Goal: Task Accomplishment & Management: Use online tool/utility

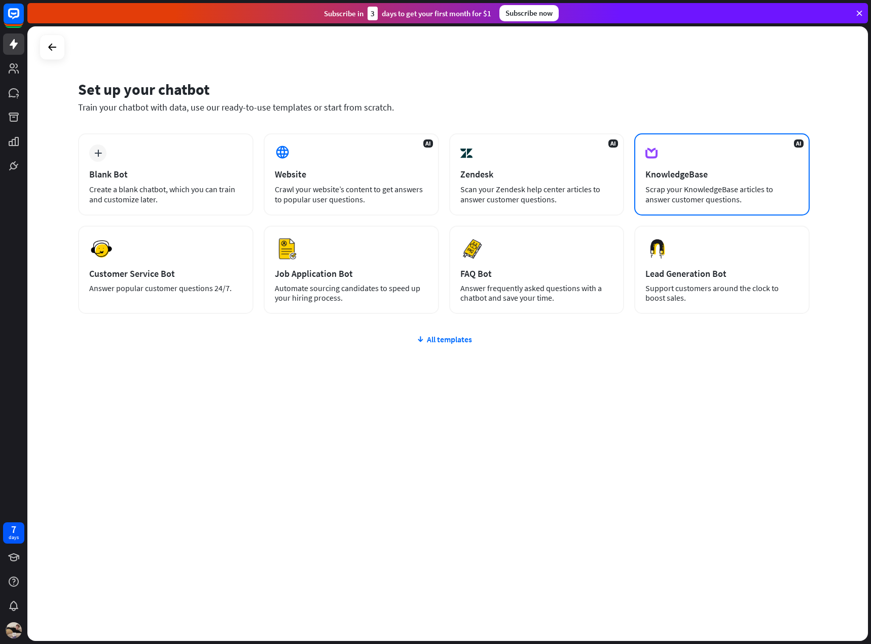
click at [723, 189] on div "Scrap your KnowledgeBase articles to answer customer questions." at bounding box center [722, 194] width 153 height 20
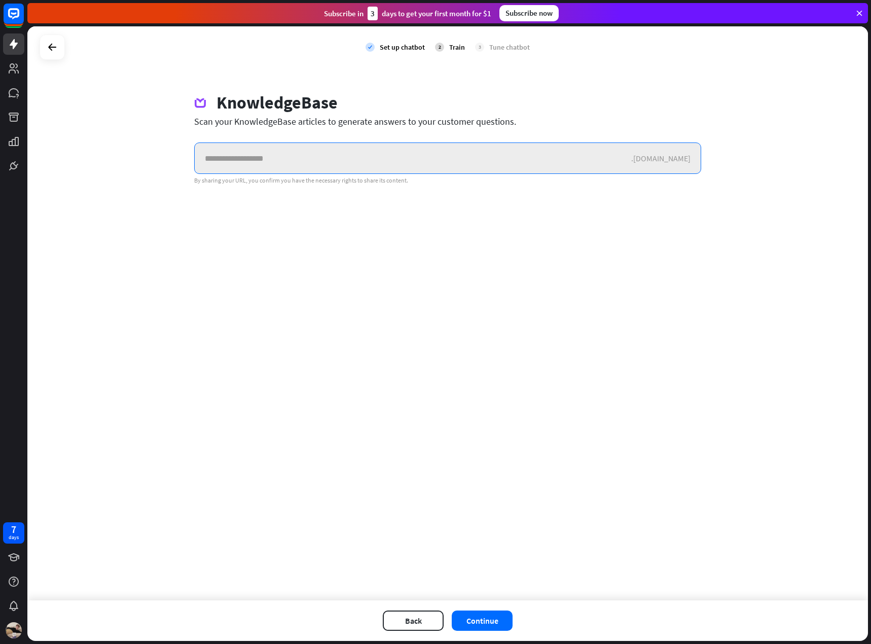
click at [378, 158] on input "text" at bounding box center [413, 158] width 437 height 30
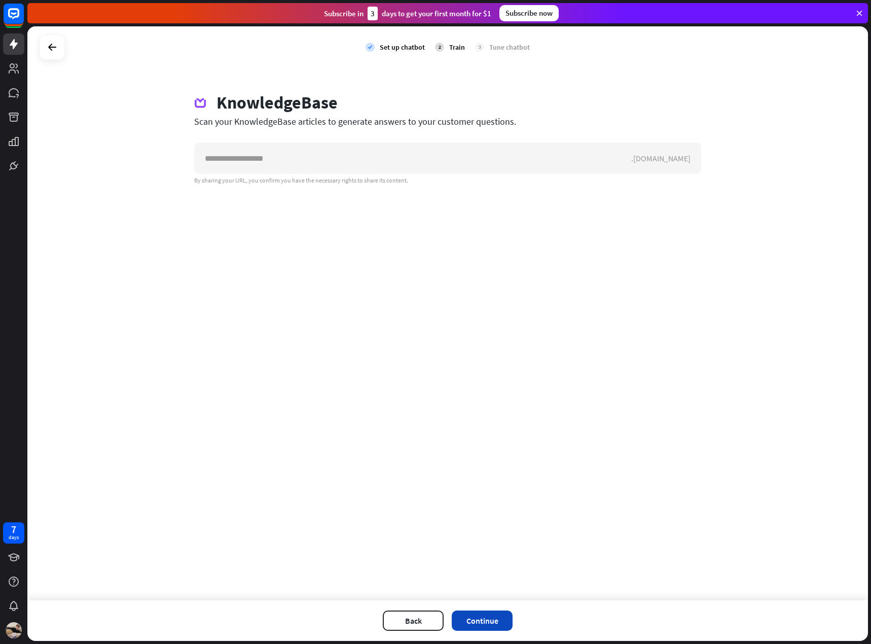
click at [497, 618] on button "Continue" at bounding box center [482, 621] width 61 height 20
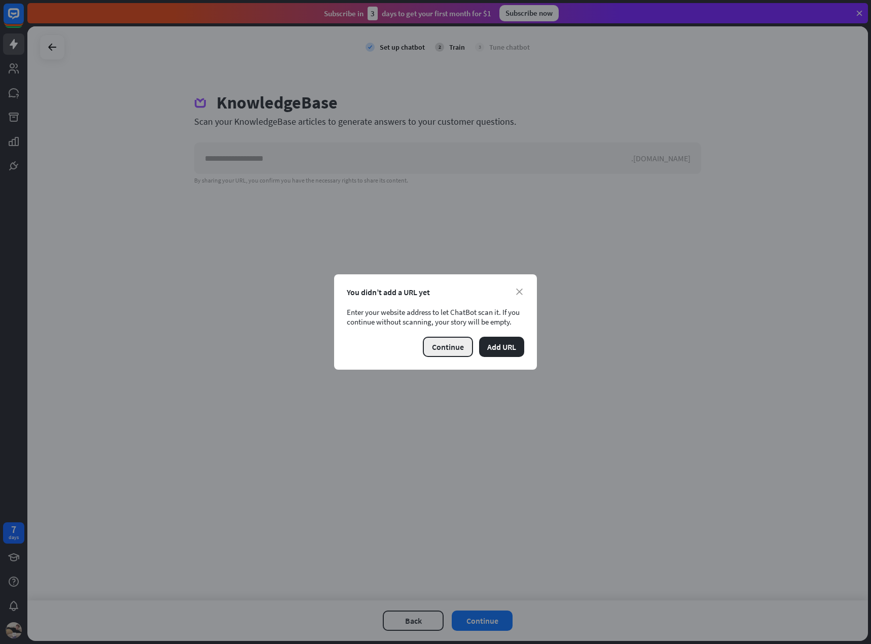
click at [458, 353] on button "Continue" at bounding box center [448, 347] width 50 height 20
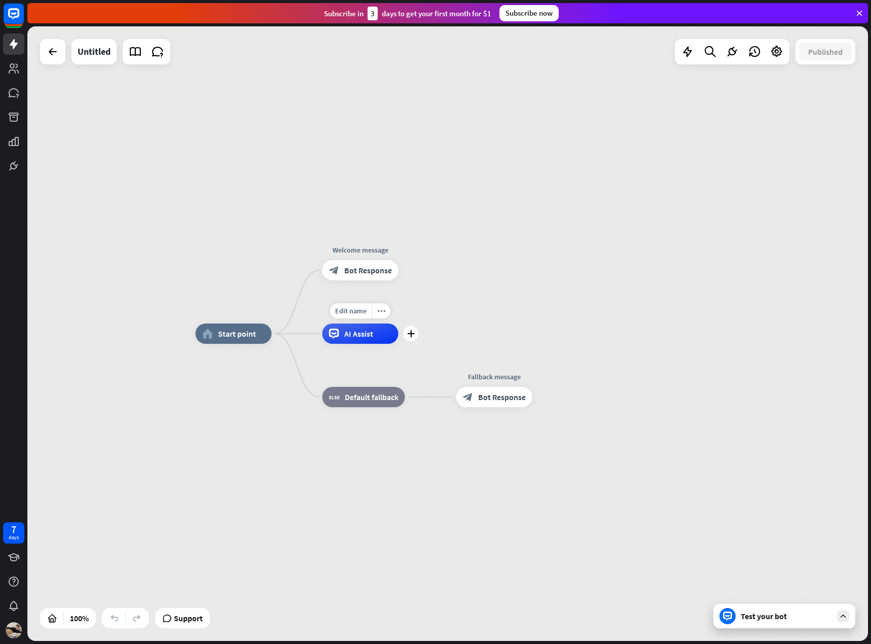
click at [353, 344] on div "Edit name more_horiz plus AI Assist" at bounding box center [361, 334] width 76 height 20
click at [362, 311] on span "Edit name" at bounding box center [350, 310] width 31 height 9
type input "***"
type input "****"
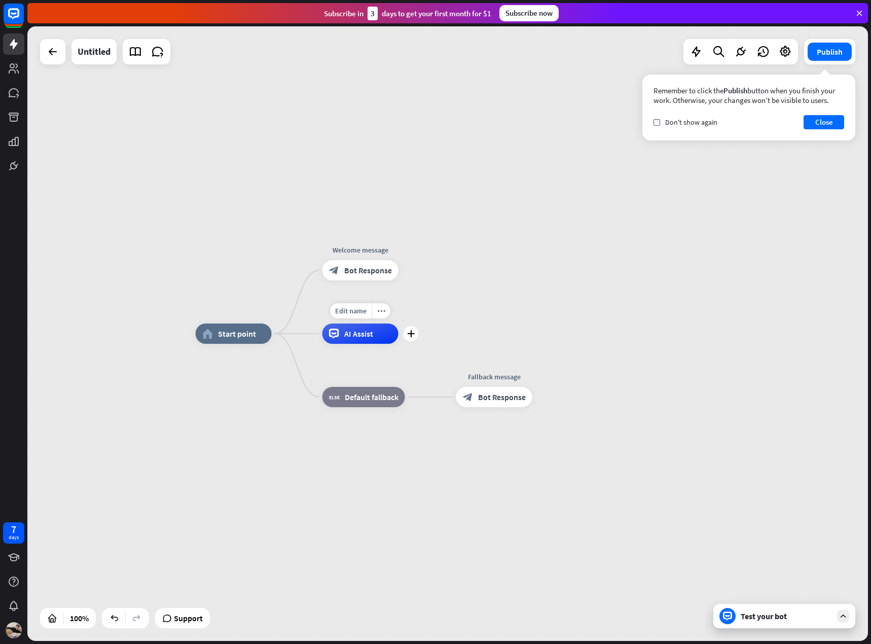
click at [354, 340] on div "AI Assist" at bounding box center [361, 334] width 76 height 20
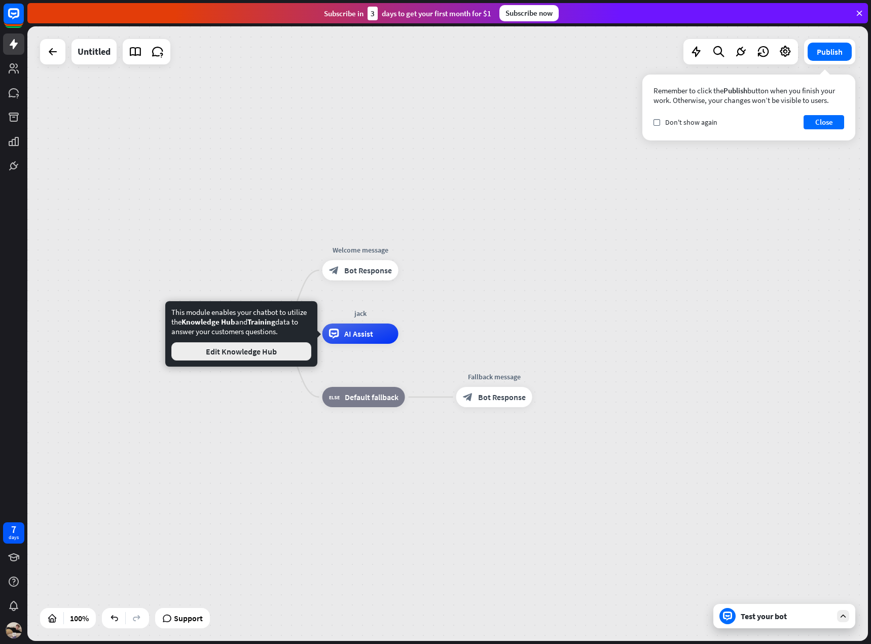
click at [276, 355] on button "Edit Knowledge Hub" at bounding box center [241, 351] width 140 height 18
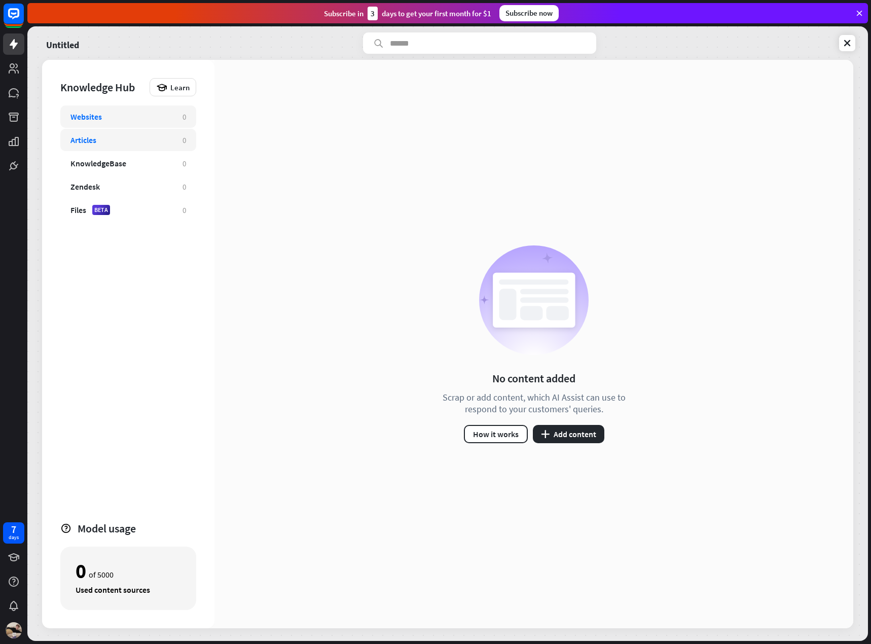
click at [136, 147] on div "Articles 0" at bounding box center [128, 140] width 136 height 22
click at [135, 164] on div "KnowledgeBase" at bounding box center [121, 163] width 102 height 10
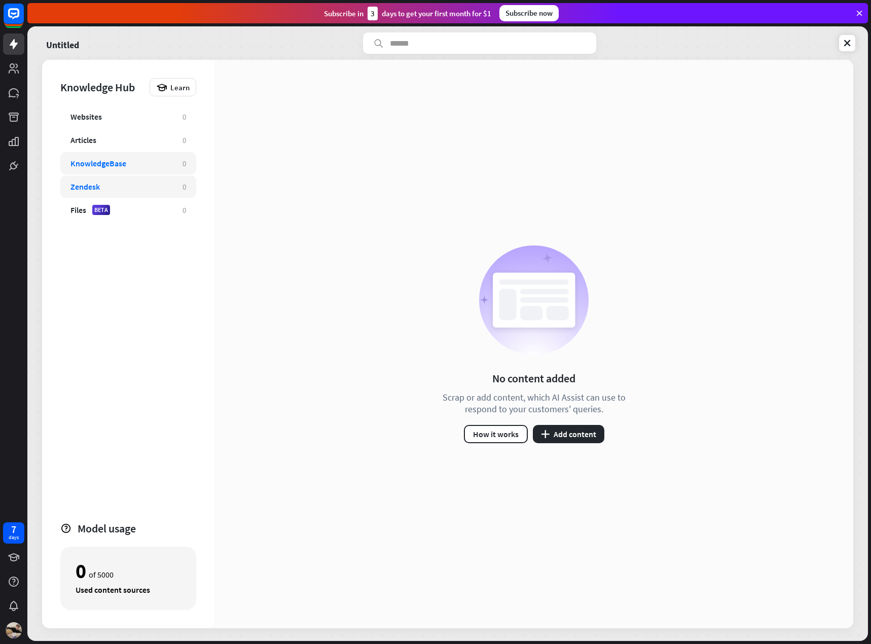
click at [135, 182] on div "Zendesk" at bounding box center [121, 187] width 102 height 10
click at [143, 122] on div "Websites 0" at bounding box center [128, 116] width 136 height 22
click at [582, 441] on button "plus Add content" at bounding box center [569, 434] width 72 height 18
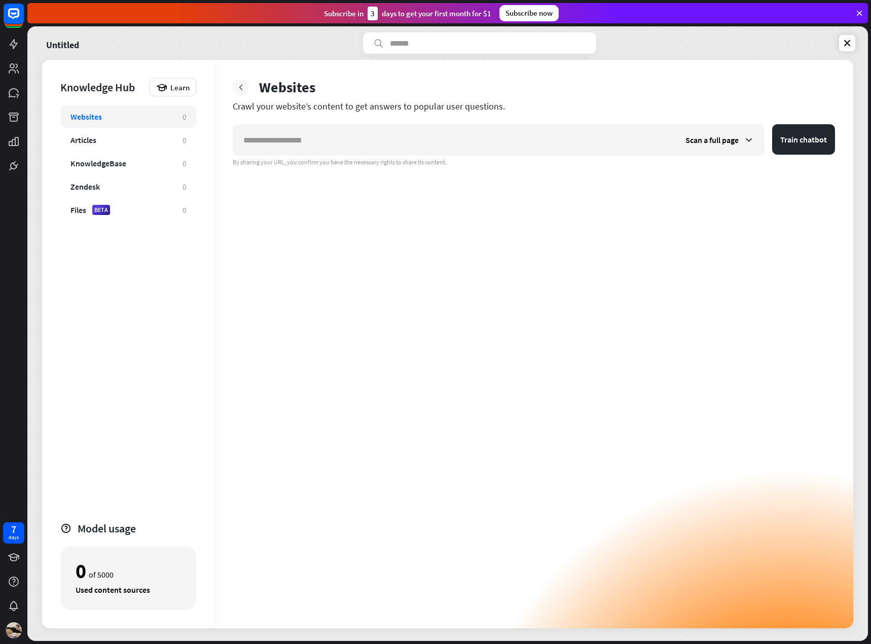
click at [238, 82] on icon at bounding box center [241, 87] width 10 height 10
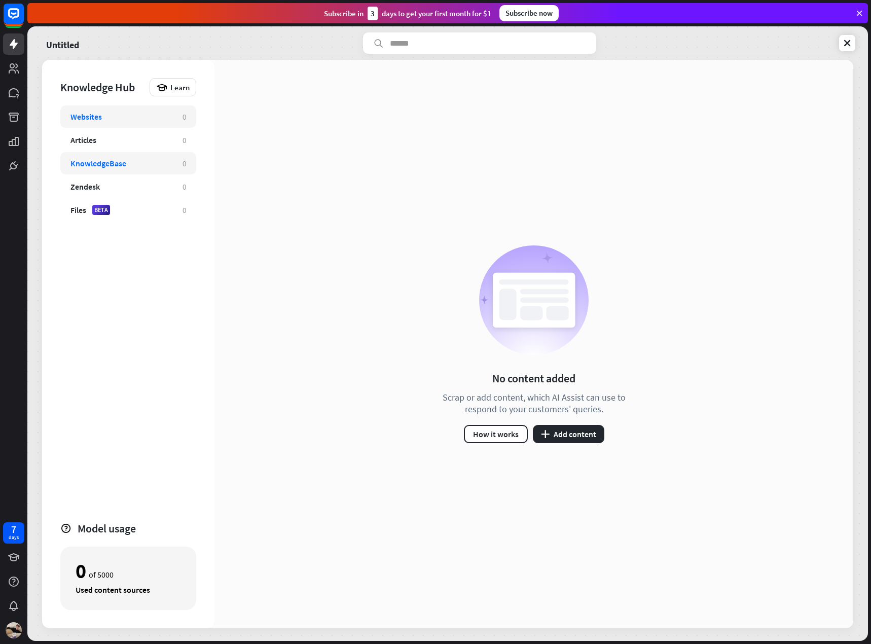
click at [131, 161] on div "KnowledgeBase" at bounding box center [121, 163] width 102 height 10
click at [589, 431] on button "plus Add content" at bounding box center [569, 434] width 72 height 18
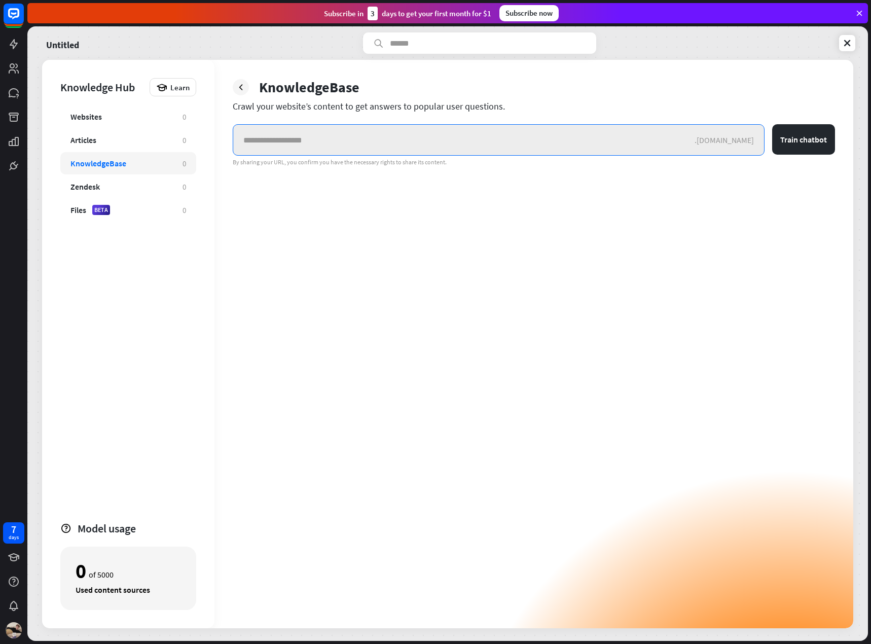
click at [400, 152] on input "text" at bounding box center [463, 140] width 461 height 30
paste input "**********"
type input "**********"
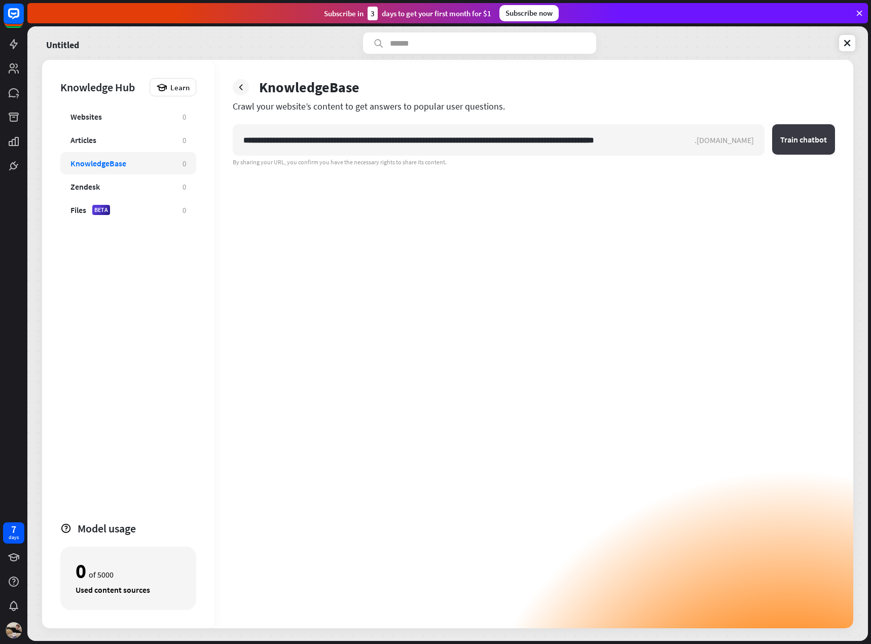
click at [820, 148] on button "Train chatbot" at bounding box center [803, 139] width 63 height 30
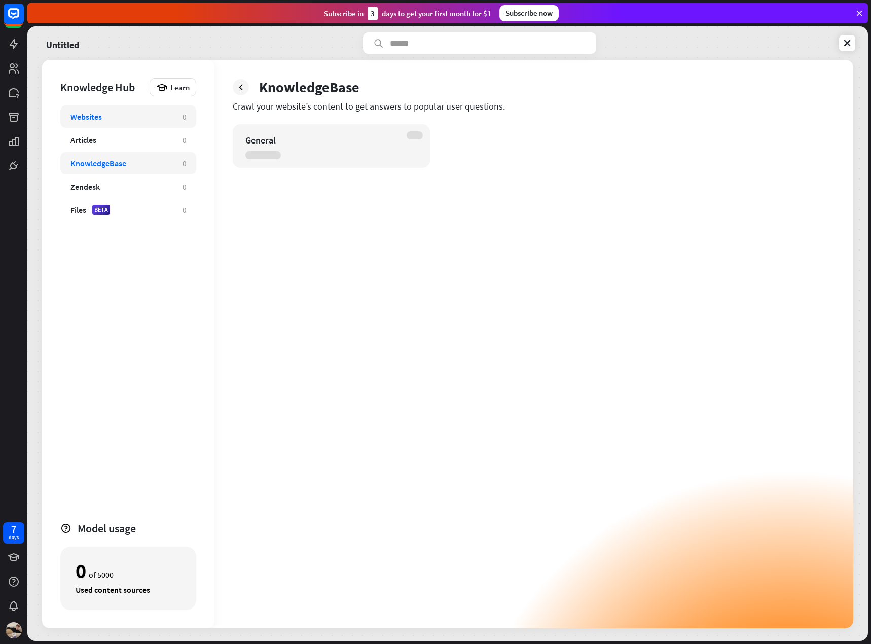
click at [106, 119] on div "Websites" at bounding box center [121, 117] width 102 height 10
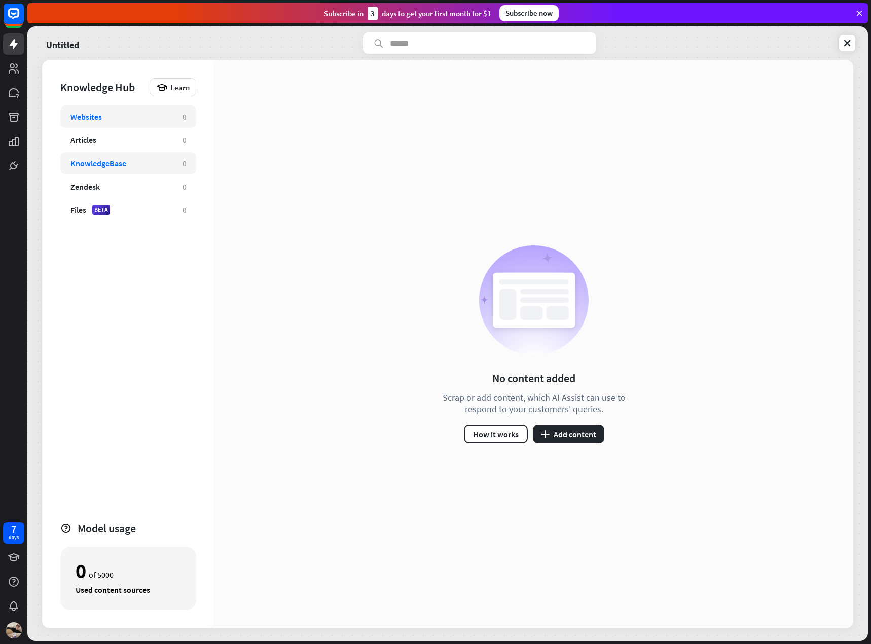
click at [106, 155] on div "KnowledgeBase 0" at bounding box center [128, 163] width 136 height 22
click at [106, 166] on div "KnowledgeBase" at bounding box center [98, 163] width 56 height 10
click at [115, 127] on div "Websites 0" at bounding box center [128, 116] width 136 height 22
click at [134, 160] on div "KnowledgeBase" at bounding box center [121, 163] width 102 height 10
click at [123, 117] on div "Websites" at bounding box center [121, 117] width 102 height 10
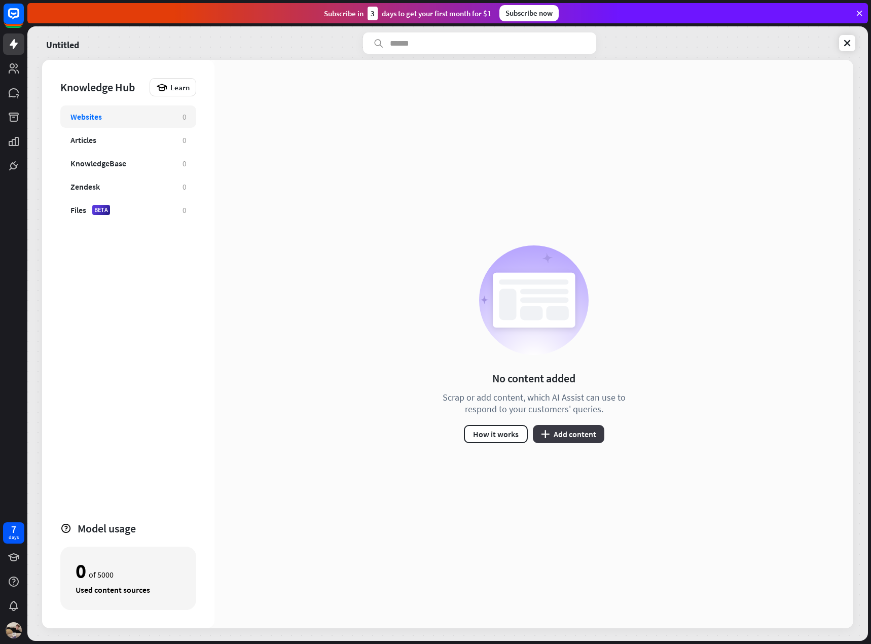
click at [581, 426] on button "plus Add content" at bounding box center [569, 434] width 72 height 18
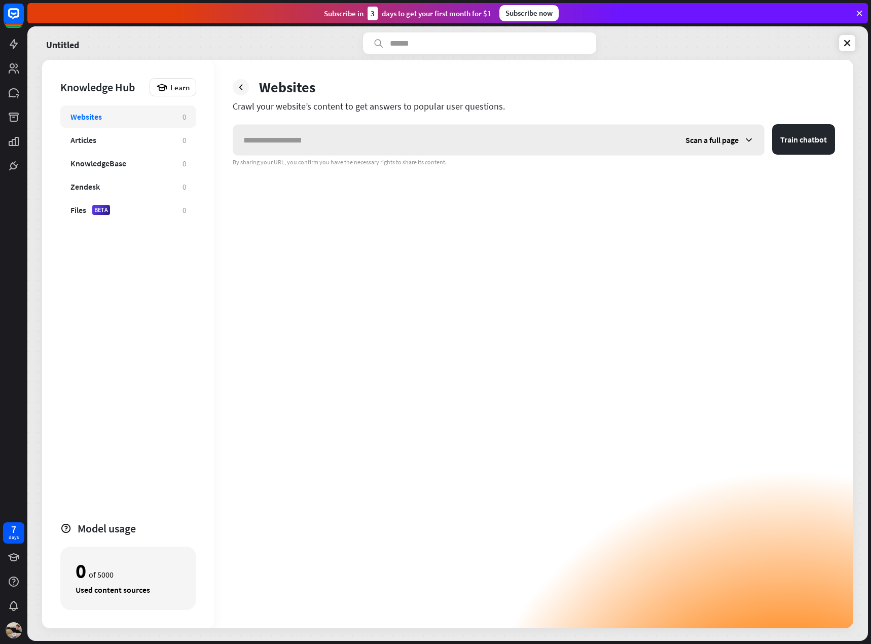
click at [380, 137] on input "text" at bounding box center [454, 140] width 442 height 30
type input "**********"
click at [804, 129] on button "Train chatbot" at bounding box center [803, 139] width 63 height 30
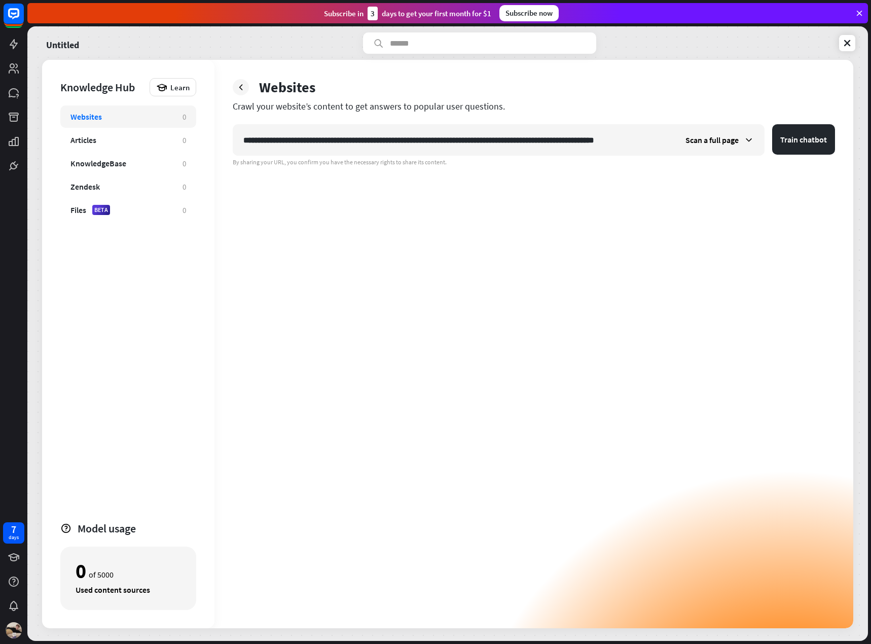
click at [842, 304] on div "**********" at bounding box center [534, 344] width 639 height 568
